Goal: Task Accomplishment & Management: Use online tool/utility

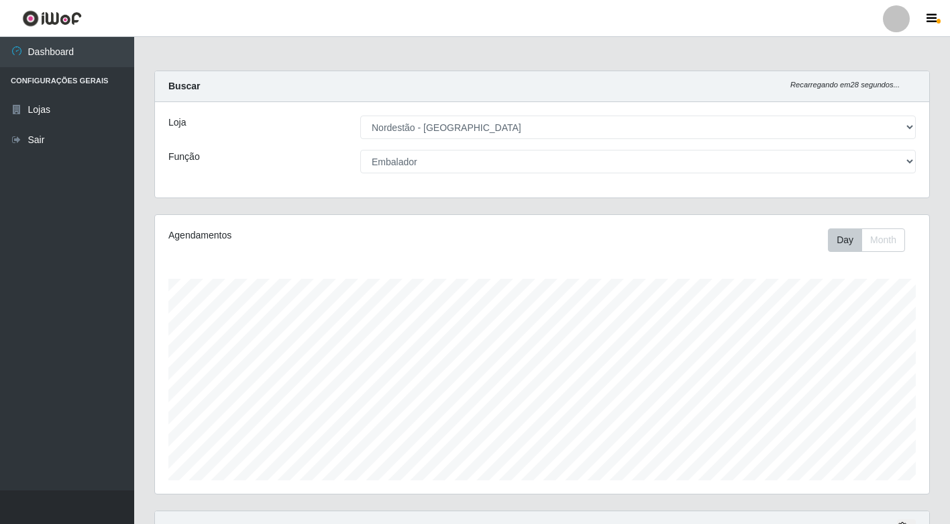
select select "454"
select select "1"
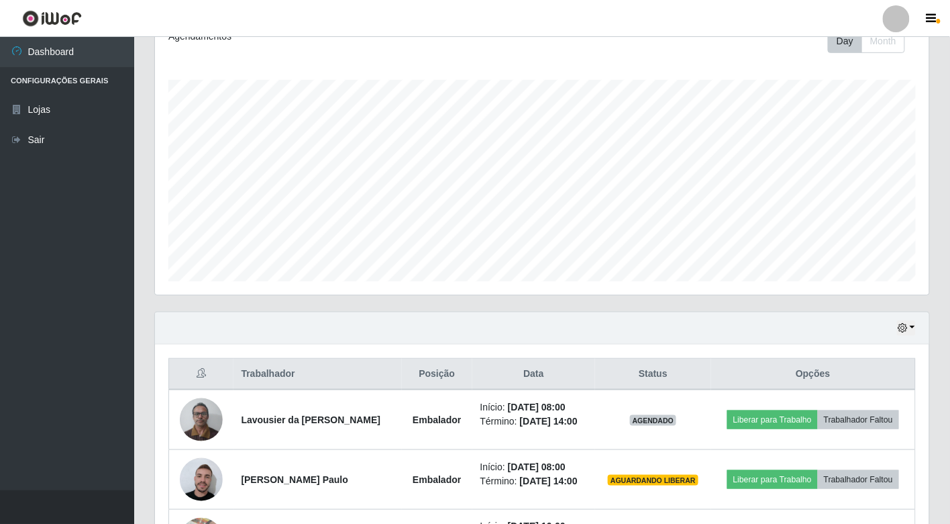
scroll to position [278, 775]
click at [32, 131] on link "Sair" at bounding box center [67, 140] width 134 height 30
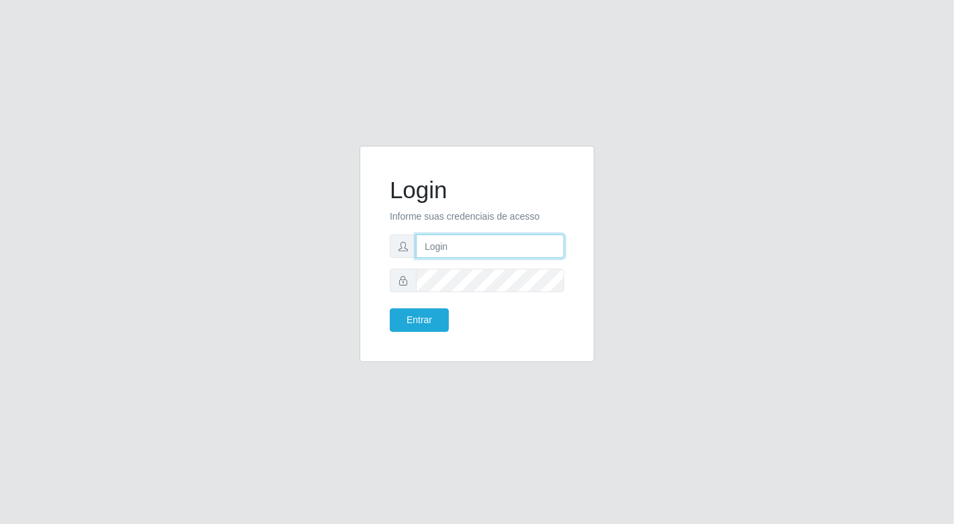
click at [444, 252] on input "text" at bounding box center [490, 245] width 148 height 23
type input "[EMAIL_ADDRESS][DOMAIN_NAME]"
click at [390, 308] on button "Entrar" at bounding box center [419, 319] width 59 height 23
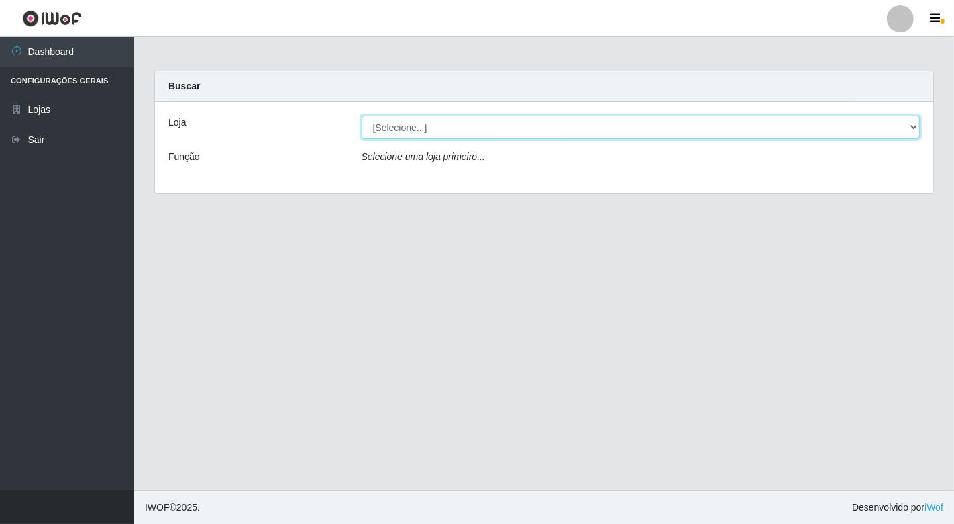
click at [913, 124] on select "[Selecione...] Nordestão - [GEOGRAPHIC_DATA]" at bounding box center [641, 126] width 559 height 23
select select "454"
click at [362, 115] on select "[Selecione...] Nordestão - [GEOGRAPHIC_DATA]" at bounding box center [641, 126] width 559 height 23
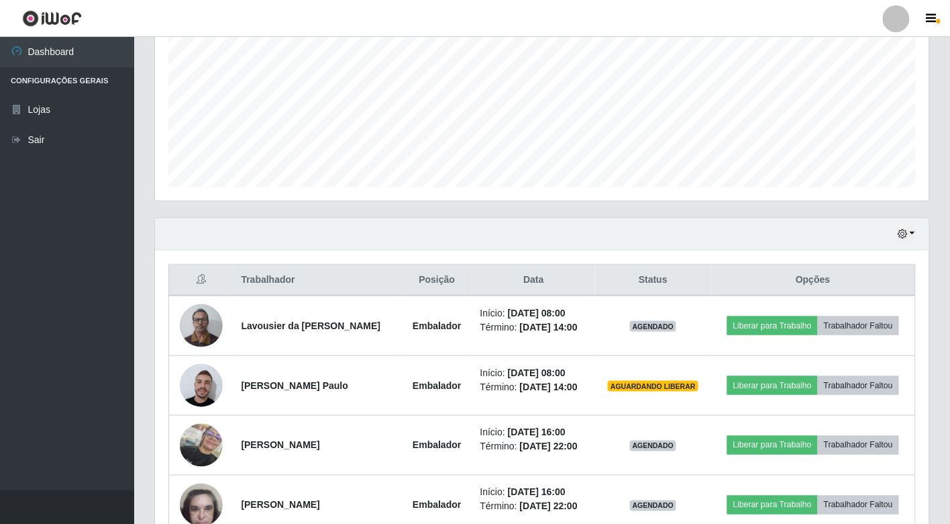
scroll to position [298, 0]
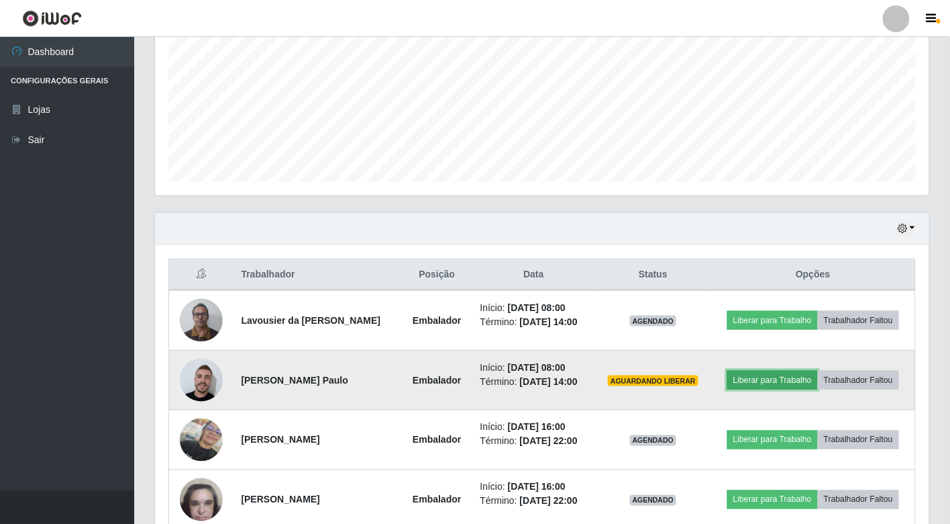
click at [771, 378] on button "Liberar para Trabalho" at bounding box center [773, 379] width 91 height 19
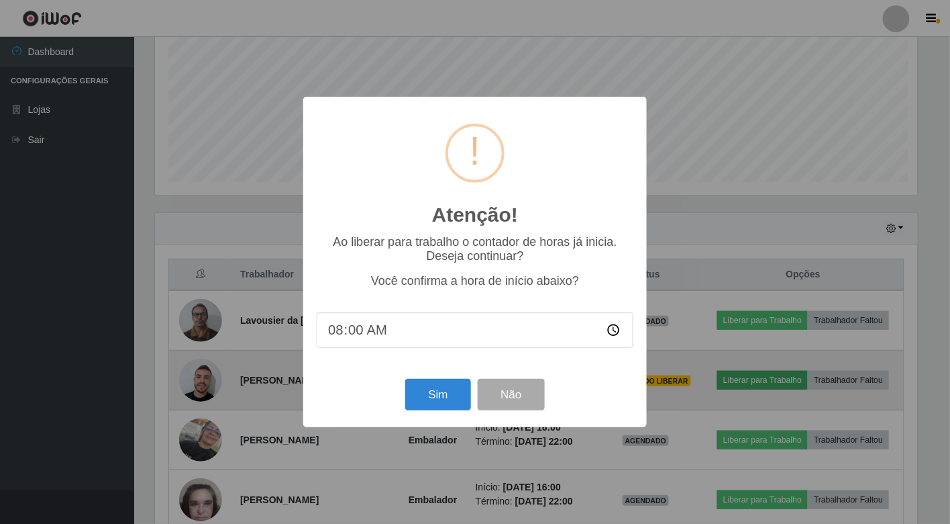
scroll to position [278, 766]
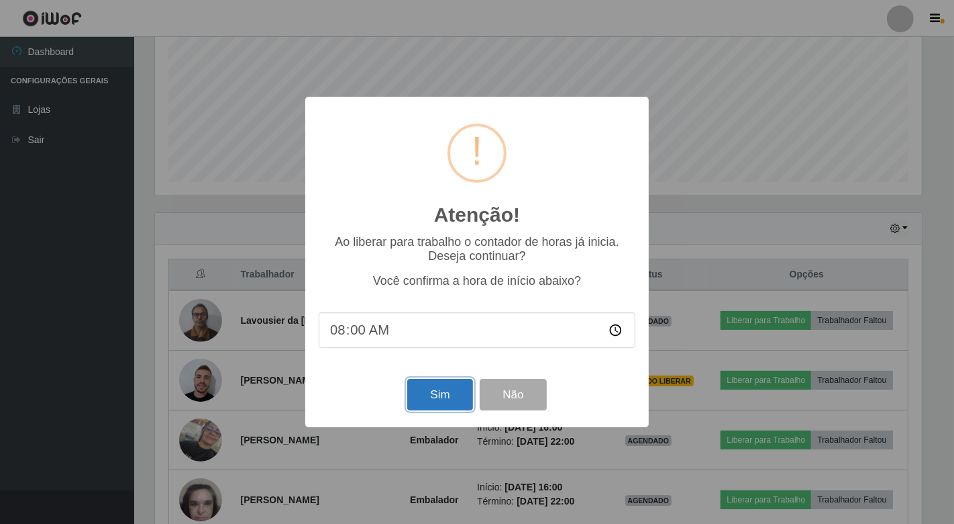
click at [425, 399] on button "Sim" at bounding box center [439, 395] width 65 height 32
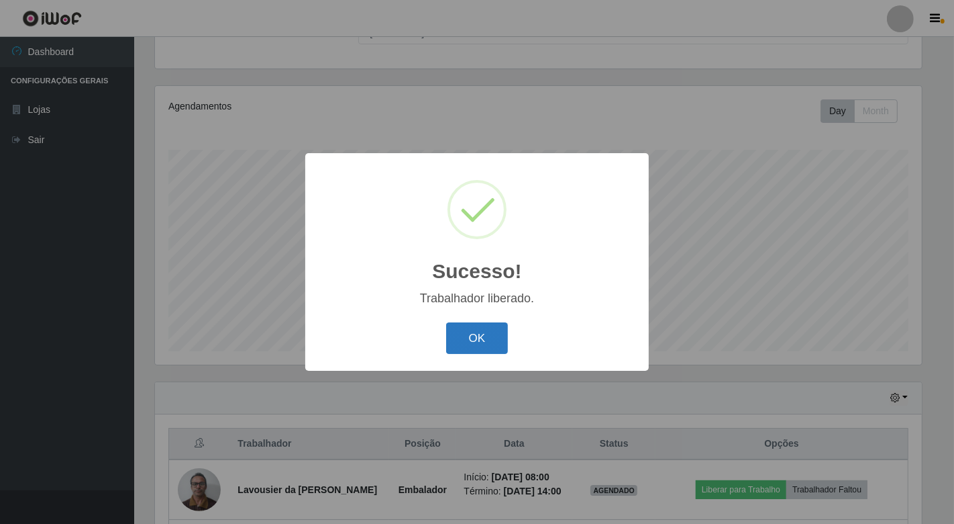
click at [483, 331] on button "OK" at bounding box center [477, 338] width 62 height 32
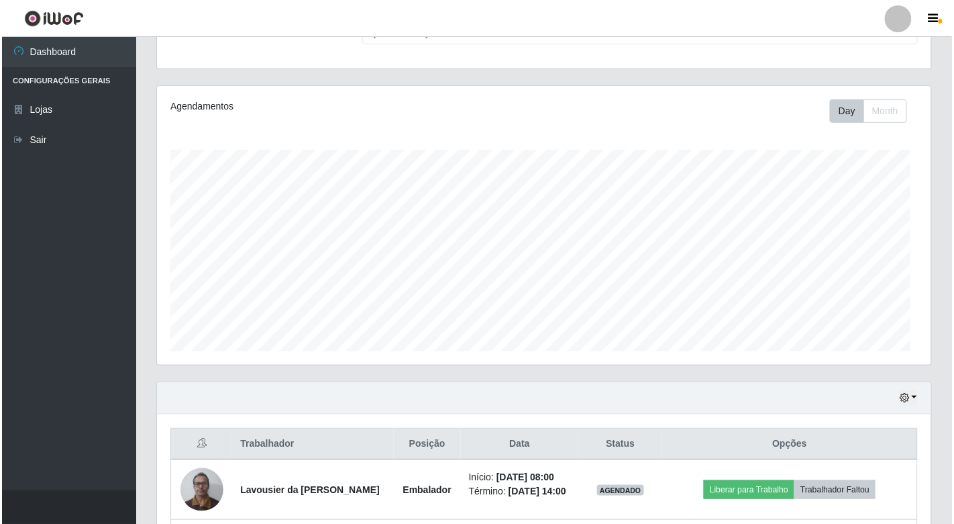
scroll to position [278, 775]
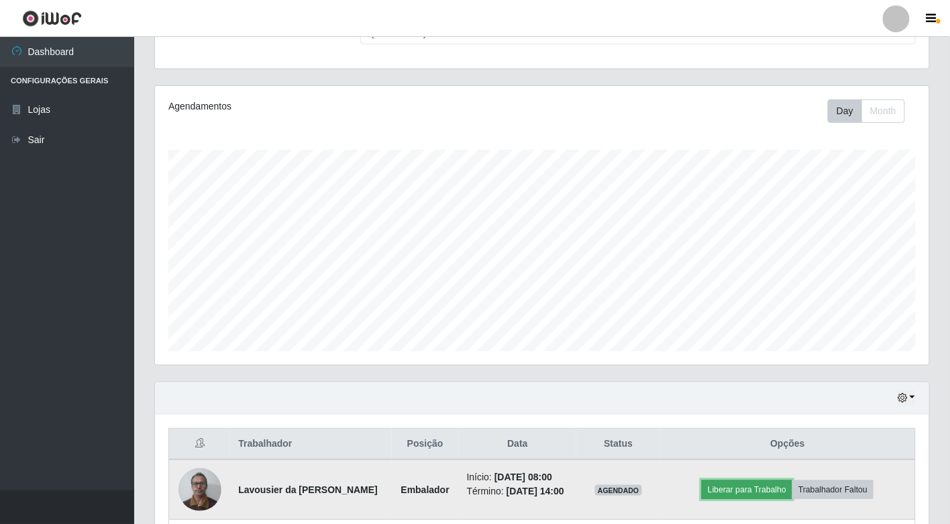
click at [774, 495] on button "Liberar para Trabalho" at bounding box center [747, 489] width 91 height 19
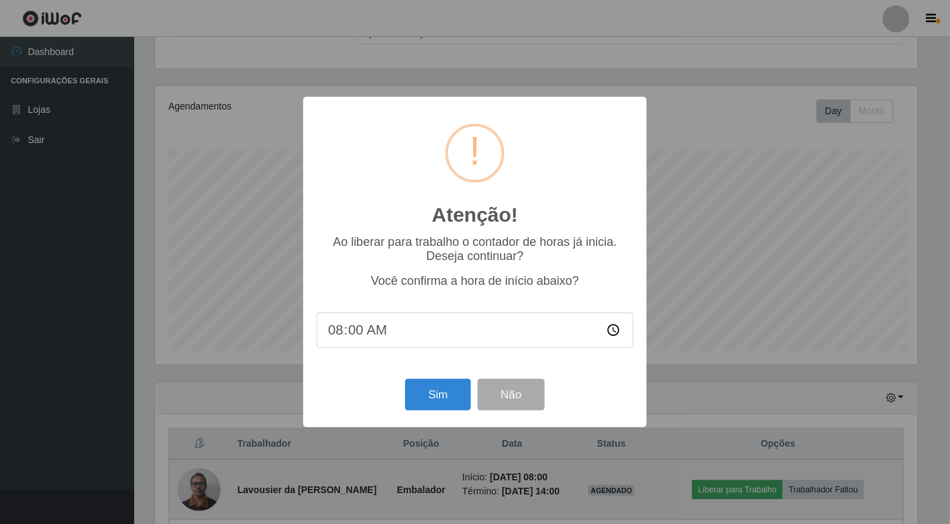
scroll to position [278, 766]
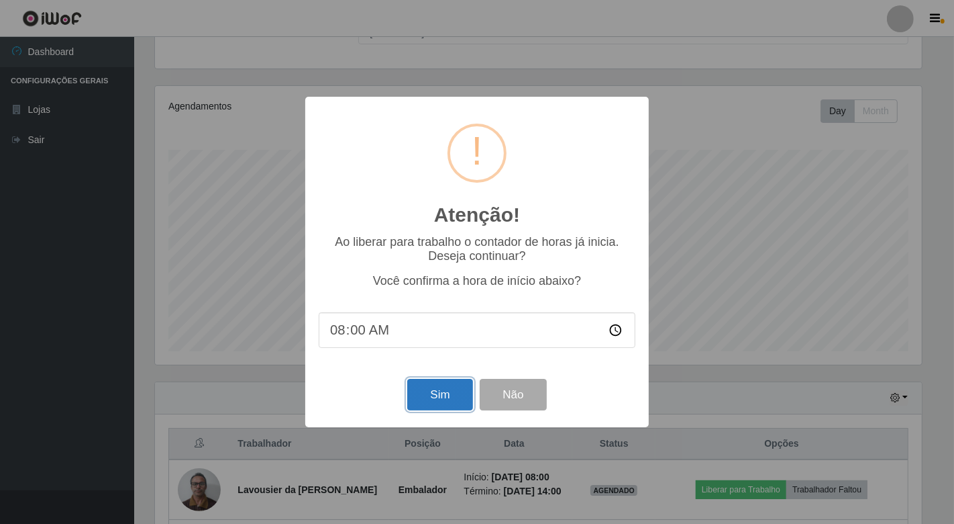
click at [440, 399] on button "Sim" at bounding box center [439, 395] width 65 height 32
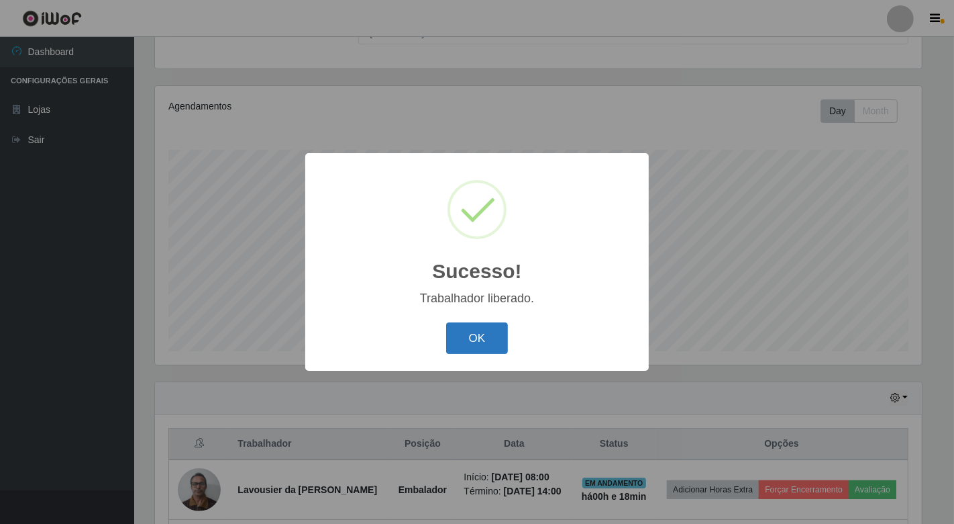
click at [484, 337] on button "OK" at bounding box center [477, 338] width 62 height 32
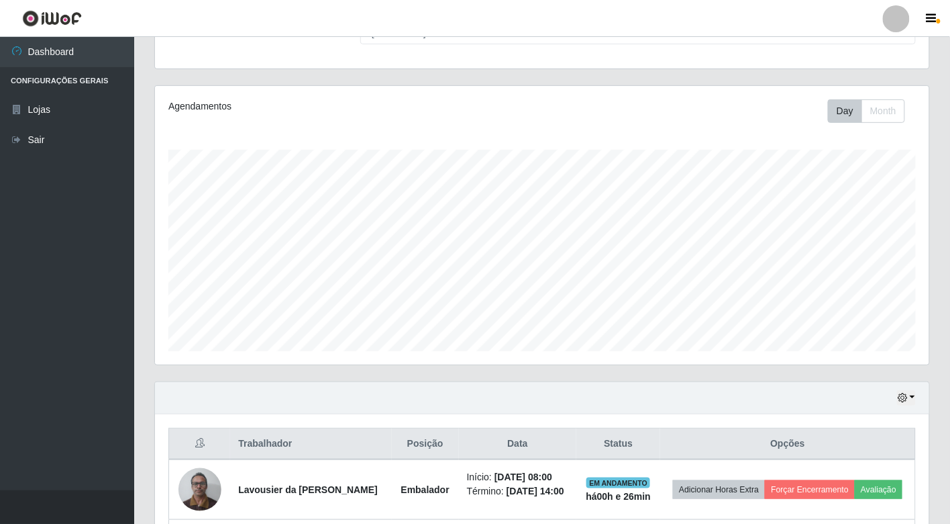
scroll to position [408, 0]
